Goal: Information Seeking & Learning: Learn about a topic

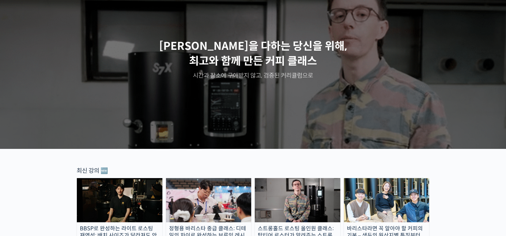
scroll to position [209, 0]
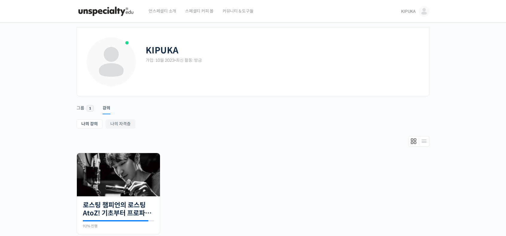
click at [119, 189] on img at bounding box center [118, 174] width 83 height 43
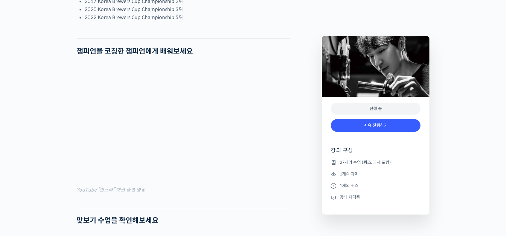
scroll to position [508, 0]
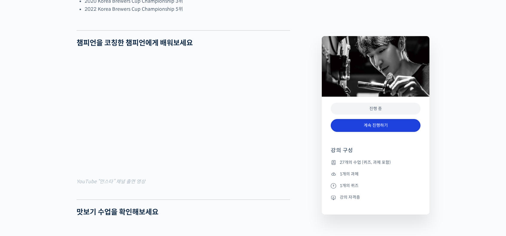
click at [383, 126] on link "계속 진행하기" at bounding box center [376, 125] width 90 height 13
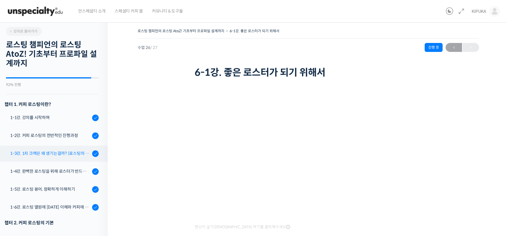
click at [51, 154] on div "1-3강. 1차 크랙은 왜 생기는걸까? (로스팅의 물리적, 화학적 변화)" at bounding box center [50, 153] width 80 height 7
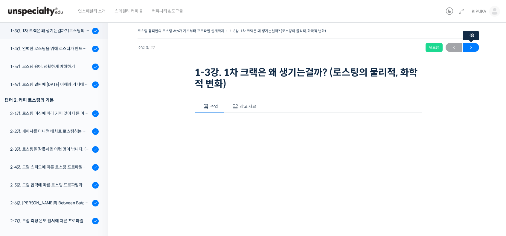
click at [472, 47] on span "→" at bounding box center [470, 48] width 16 height 8
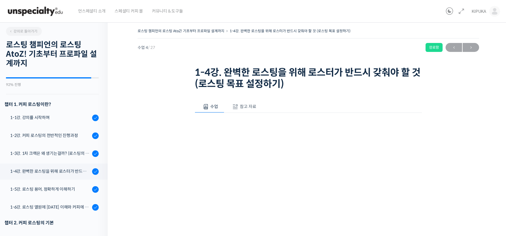
scroll to position [134, 0]
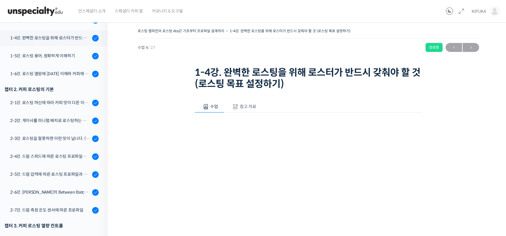
click at [456, 48] on span "←" at bounding box center [453, 48] width 16 height 8
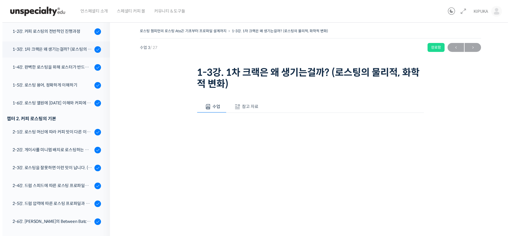
scroll to position [123, 0]
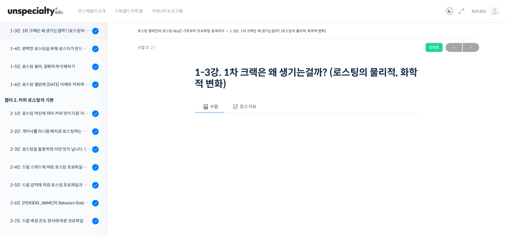
click at [242, 106] on span "참고 자료" at bounding box center [248, 106] width 16 height 5
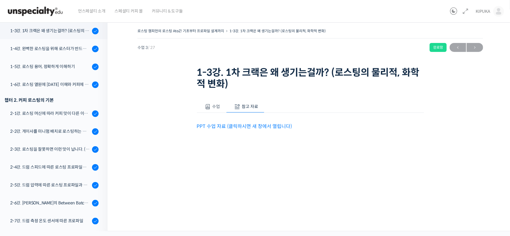
click at [260, 126] on link "PPT 수업 자료 (클릭하시면 새 창에서 열립니다)" at bounding box center [244, 126] width 95 height 6
click at [477, 50] on span "→" at bounding box center [475, 48] width 16 height 8
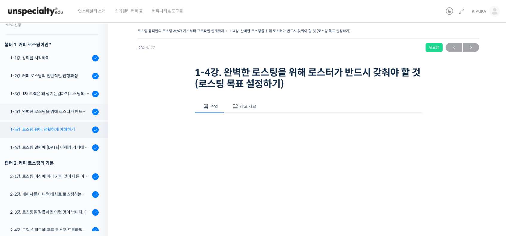
click at [57, 126] on div "1-5강. 로스팅 용어, 정확하게 이해하기" at bounding box center [50, 129] width 80 height 7
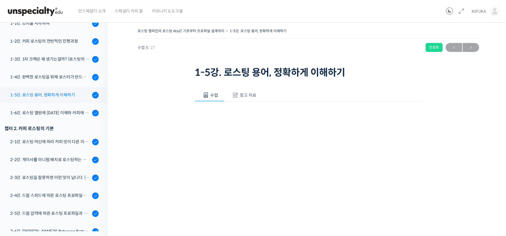
scroll to position [69, 0]
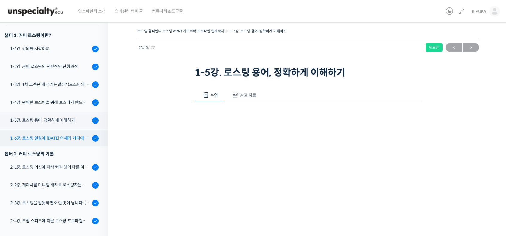
click at [54, 138] on div "1-6강. 로스팅 열원에 [DATE] 이해와 커피에 미치는 영향" at bounding box center [50, 138] width 80 height 7
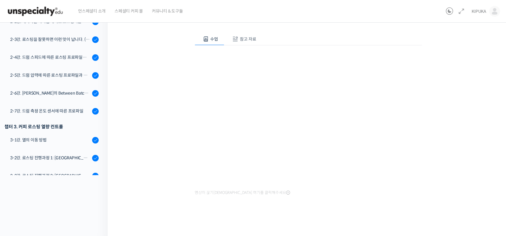
scroll to position [6, 0]
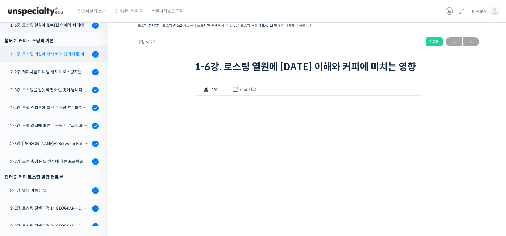
click at [46, 53] on div "2-1강. 로스팅 머신에 따라 커피 맛이 다른 이유 (로스팅 머신의 매커니즘과 열원)" at bounding box center [50, 54] width 80 height 7
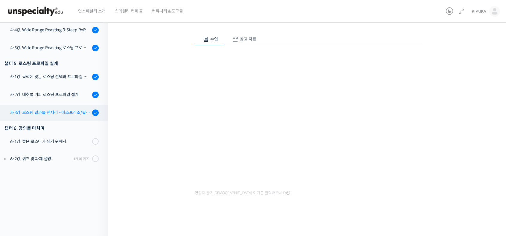
scroll to position [420, 0]
